Goal: Information Seeking & Learning: Understand process/instructions

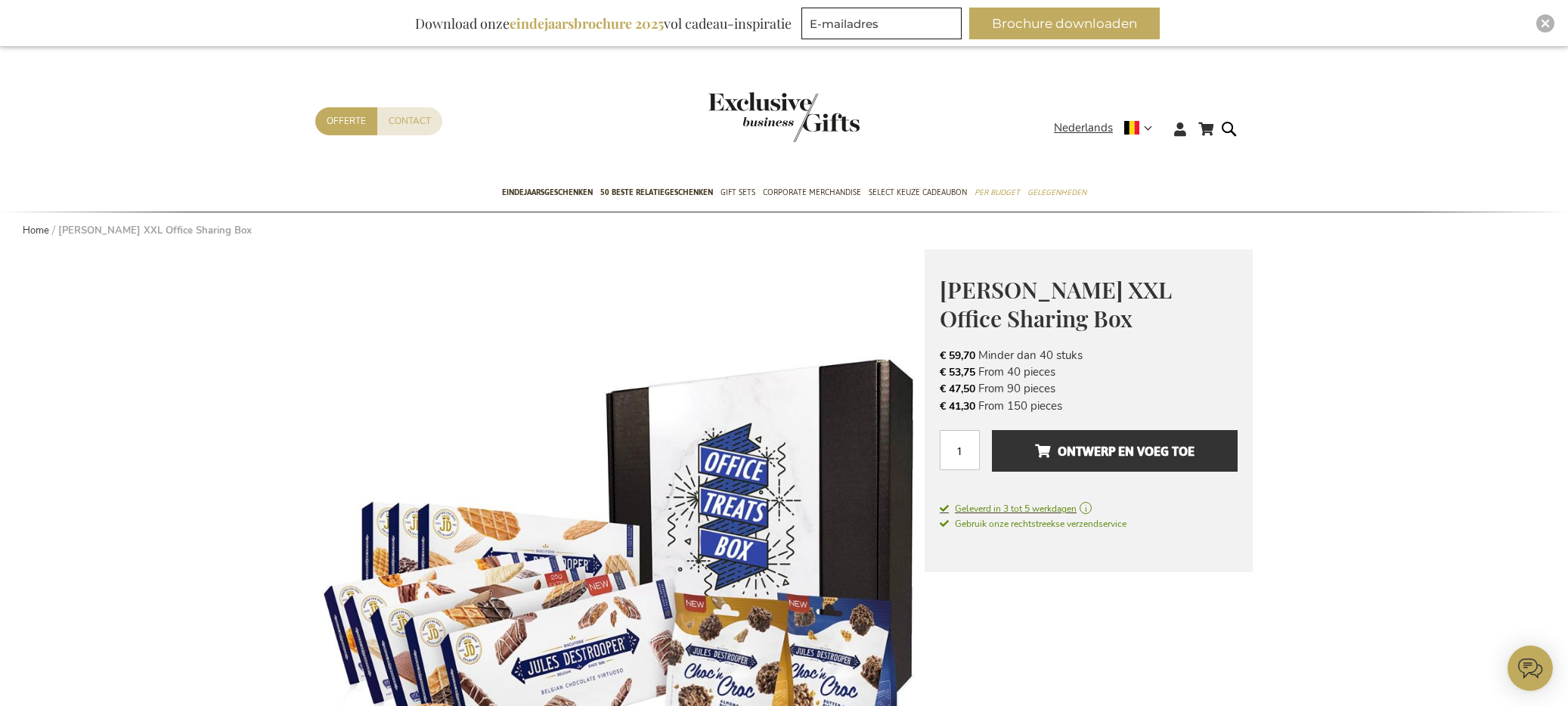
click at [1088, 510] on span "Geleverd in 3 tot 5 werkdagen" at bounding box center [1089, 508] width 298 height 13
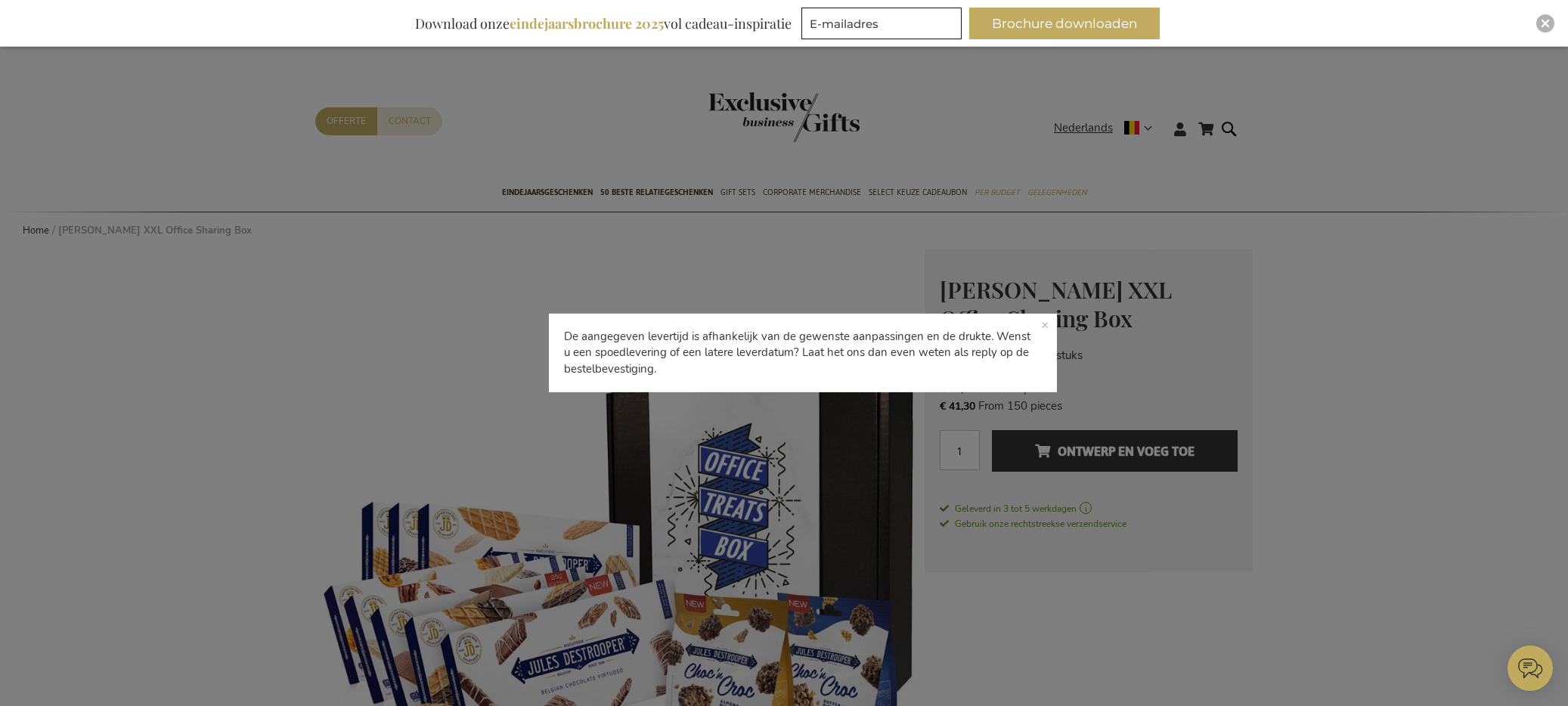
click at [1088, 510] on div "De aangegeven levertijd is afhankelijk van de gewenste aanpassingen en de drukt…" at bounding box center [784, 353] width 1568 height 706
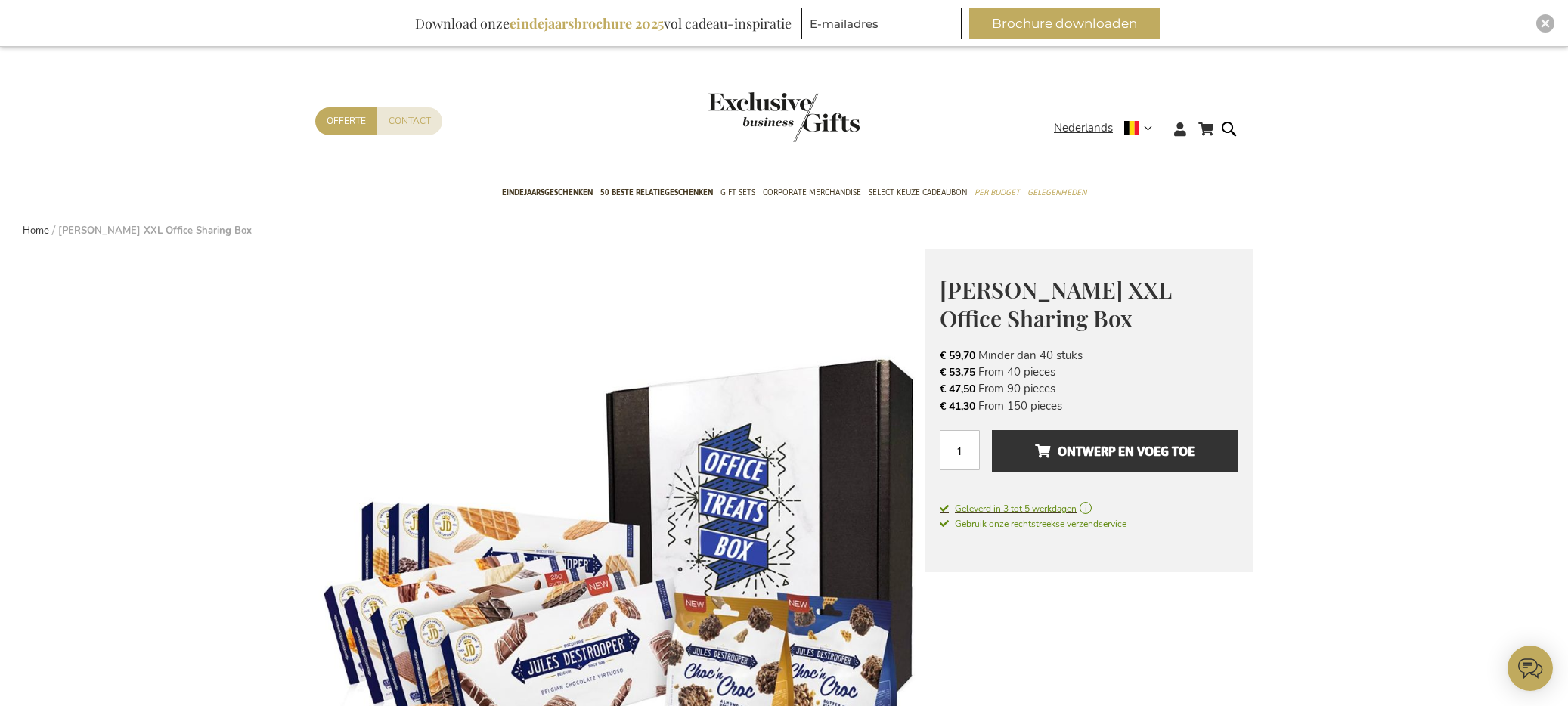
click at [1093, 509] on span "Geleverd in 3 tot 5 werkdagen" at bounding box center [1089, 508] width 298 height 13
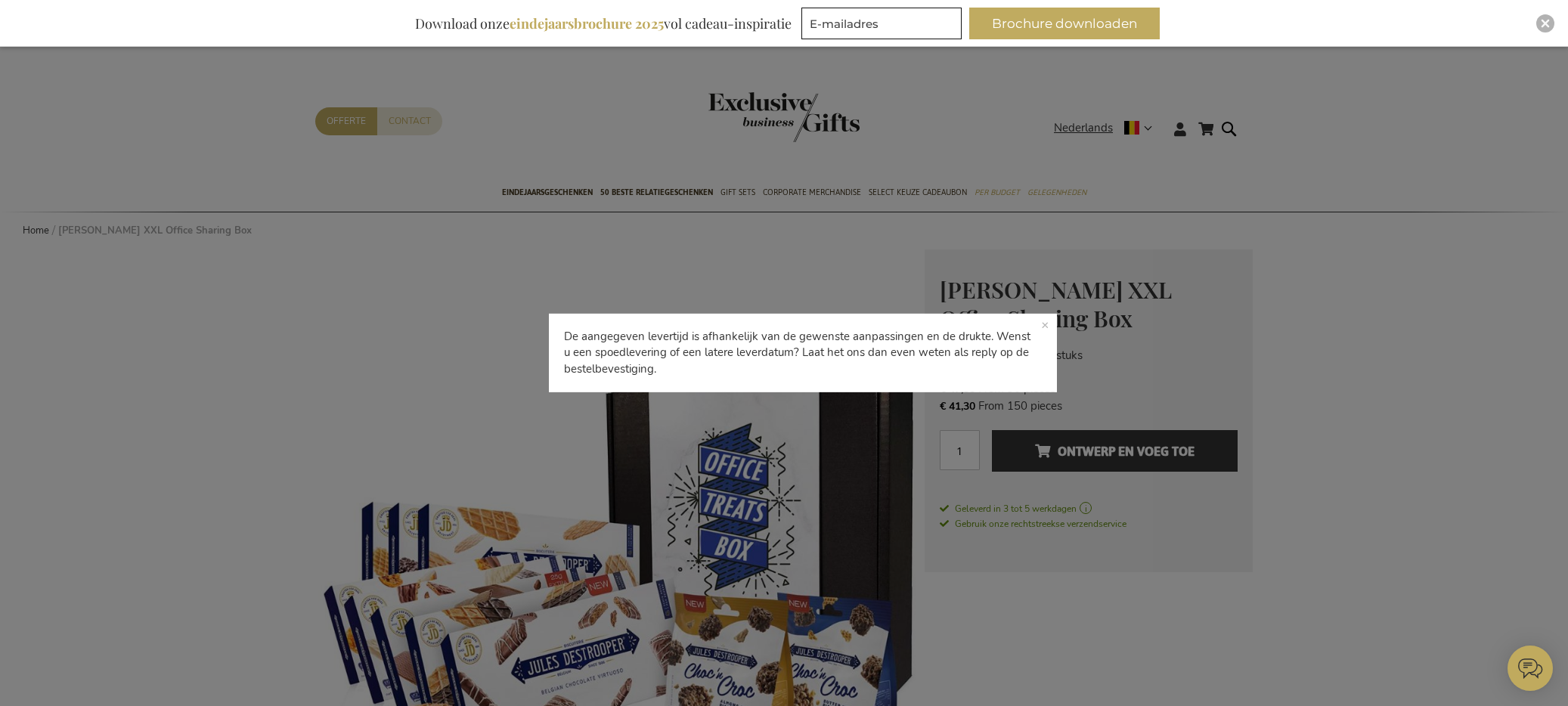
drag, startPoint x: 571, startPoint y: 335, endPoint x: 705, endPoint y: 377, distance: 140.4
click at [705, 377] on p "De aangegeven levertijd is afhankelijk van de gewenste aanpassingen en de drukt…" at bounding box center [803, 353] width 508 height 79
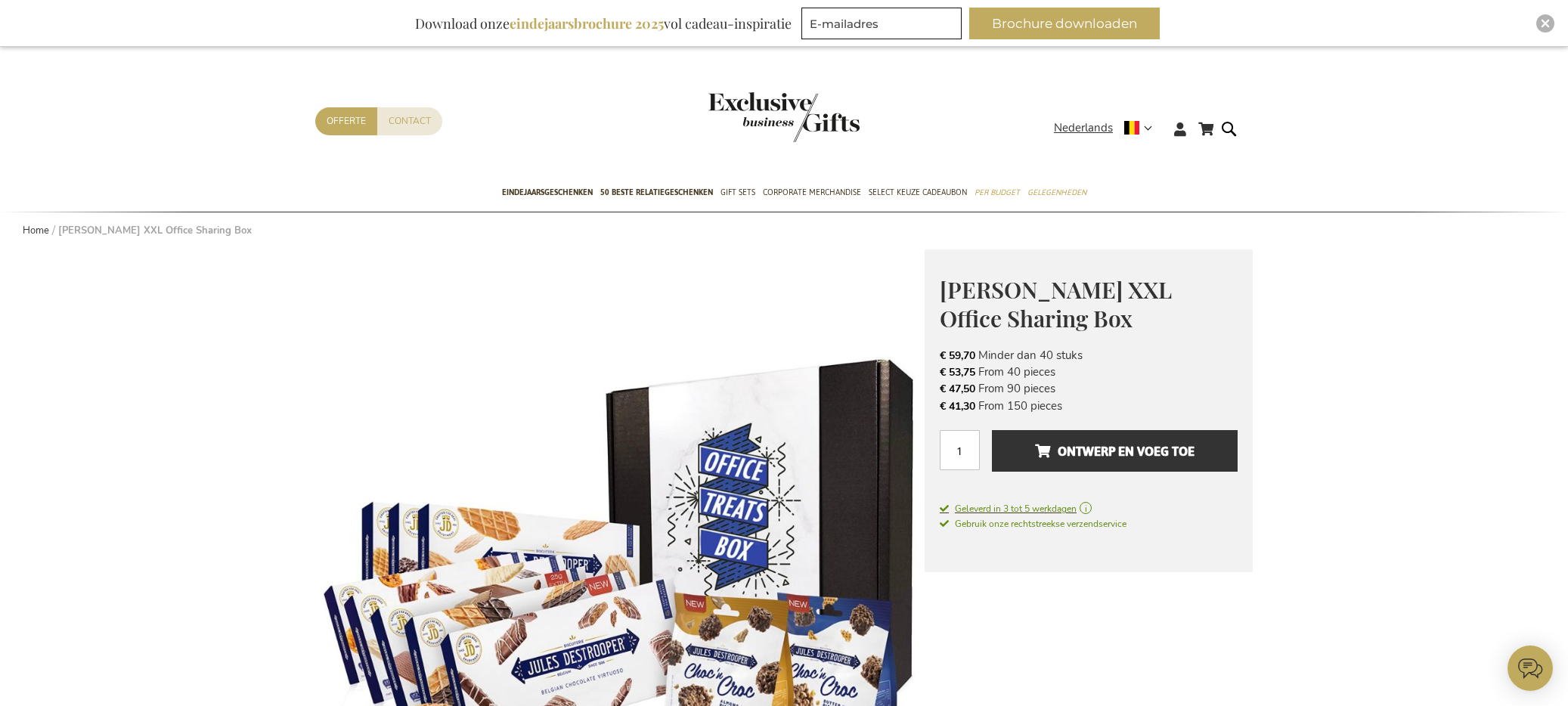
click at [1096, 506] on span "Geleverd in 3 tot 5 werkdagen" at bounding box center [1089, 508] width 298 height 13
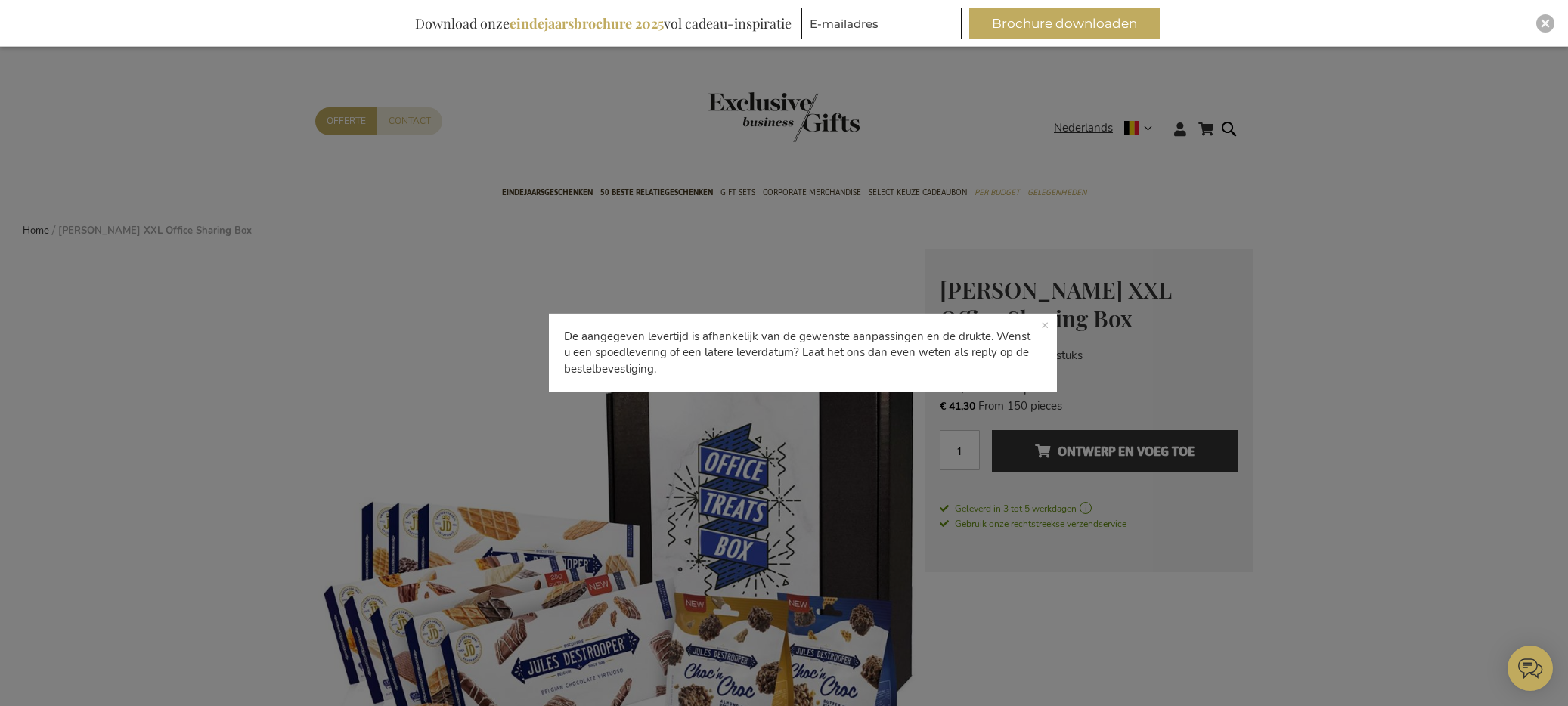
copy p "De aangegeven levertijd is afhankelijk van de gewenste aanpassingen en de drukt…"
click at [930, 524] on div "De aangegeven levertijd is afhankelijk van de gewenste aanpassingen en de drukt…" at bounding box center [784, 353] width 1568 height 706
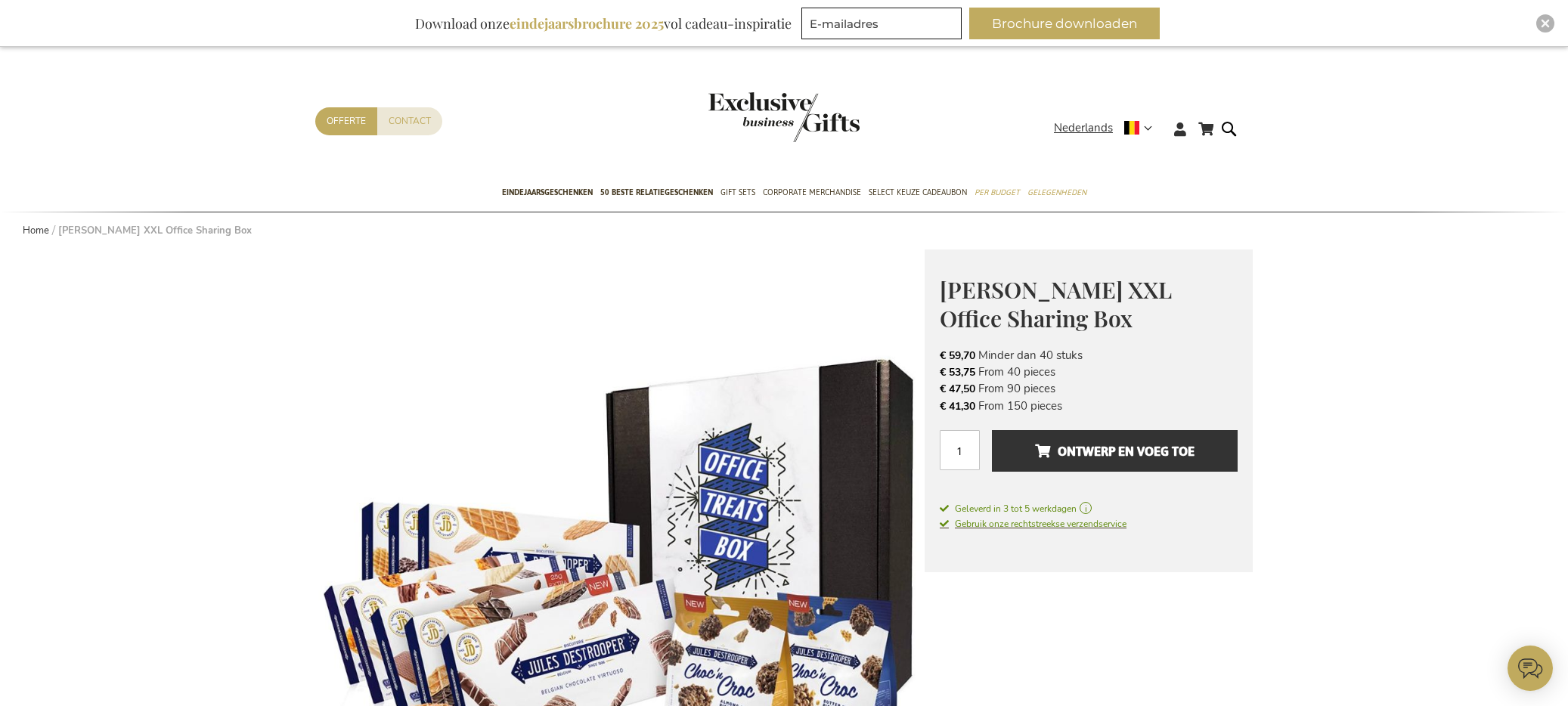
click at [1000, 525] on span "Gebruik onze rechtstreekse verzendservice" at bounding box center [1033, 524] width 187 height 12
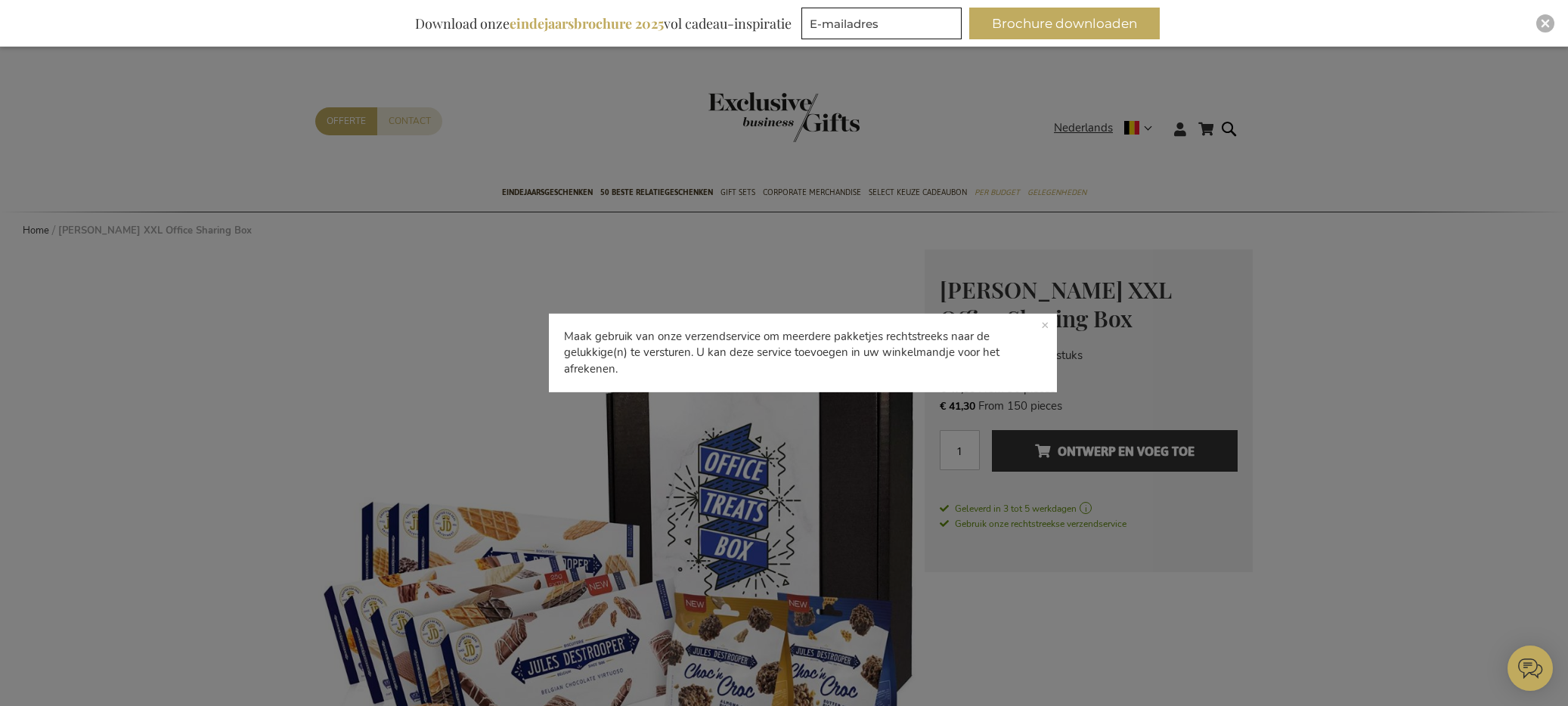
drag, startPoint x: 621, startPoint y: 373, endPoint x: 563, endPoint y: 337, distance: 68.3
click at [563, 337] on p "Maak gebruik van onze verzendservice om meerdere pakketjes rechtstreeks naar de…" at bounding box center [803, 353] width 508 height 79
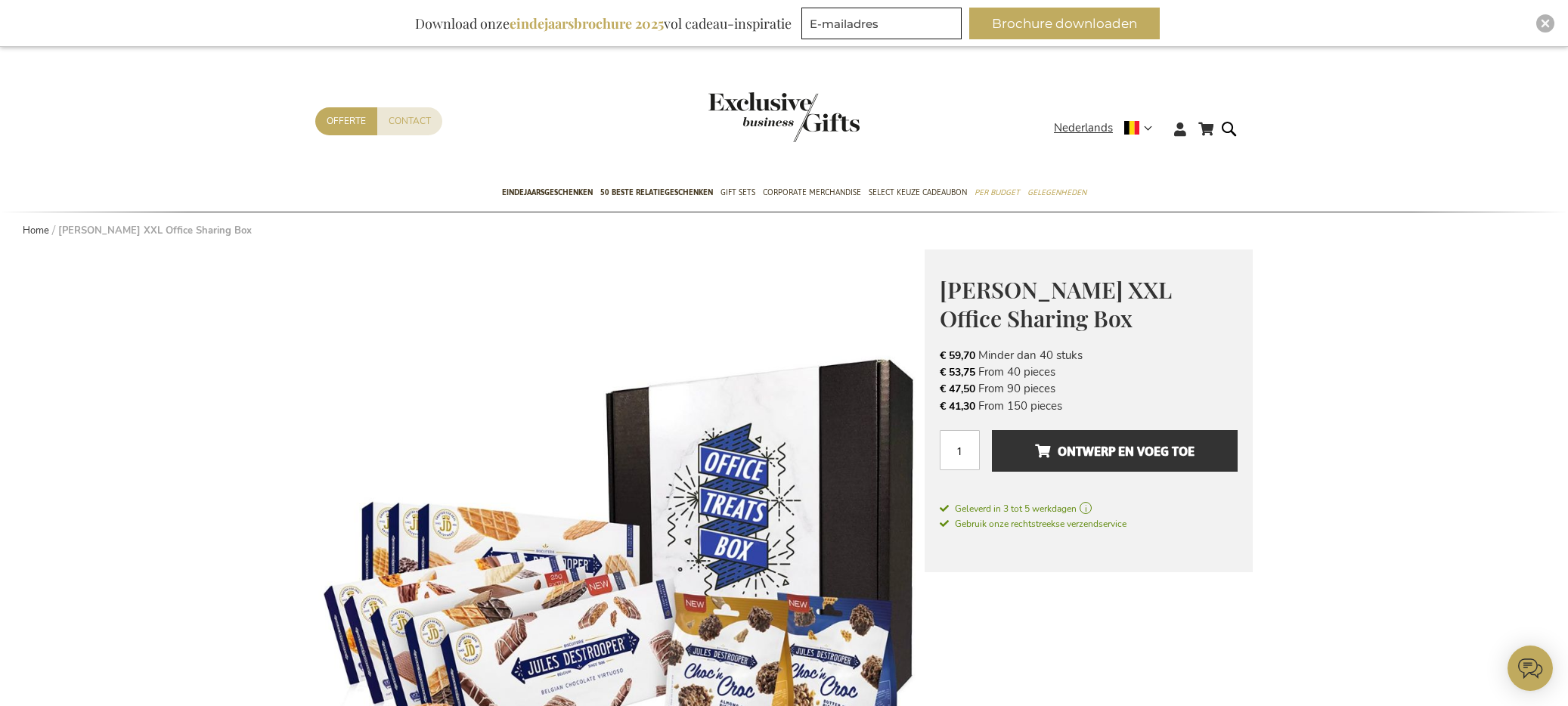
copy p "Maak gebruik van onze verzendservice om meerdere pakketjes rechtstreeks naar de…"
click at [1106, 523] on span "Gebruik onze rechtstreekse verzendservice" at bounding box center [1033, 524] width 187 height 12
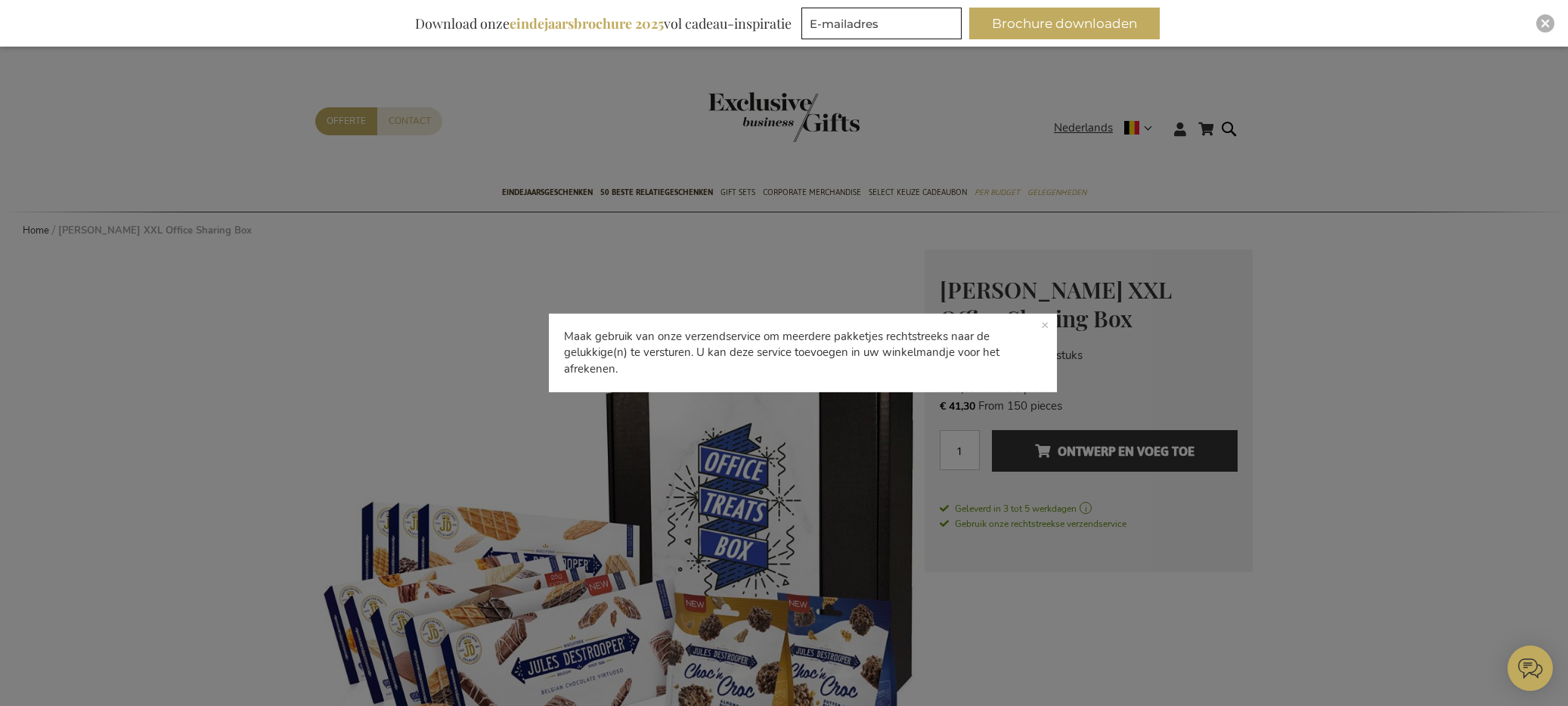
copy p "Maak gebruik van onze verzendservice om meerdere pakketjes rechtstreeks naar de…"
